Goal: Download file/media

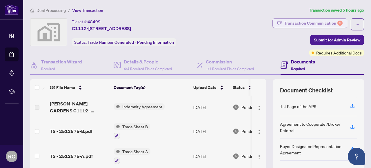
click at [338, 24] on div "3" at bounding box center [340, 23] width 5 height 5
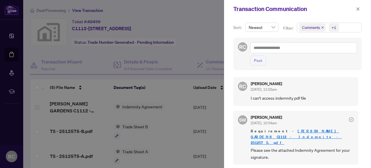
scroll to position [29, 0]
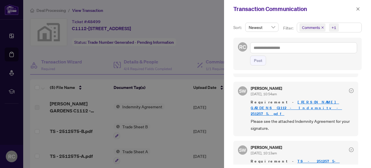
click at [303, 102] on link "HILDEBRAND GARDENS C1112 - Indemnity - 2512575.pdf" at bounding box center [296, 108] width 91 height 17
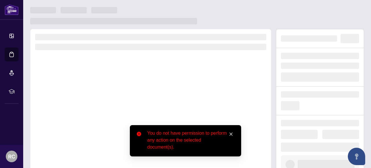
click at [232, 133] on icon "close" at bounding box center [231, 134] width 4 height 4
